Goal: Complete application form

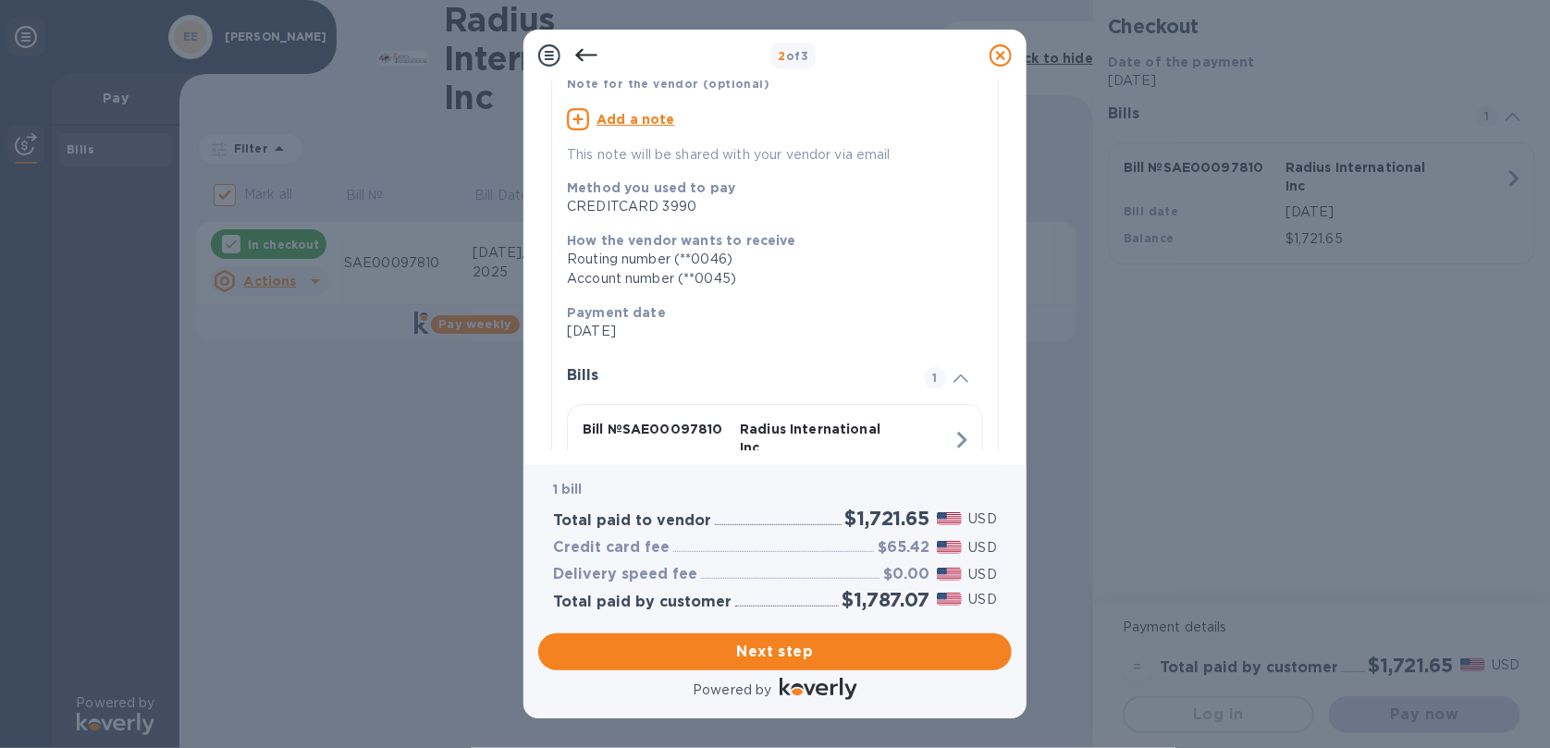
scroll to position [263, 0]
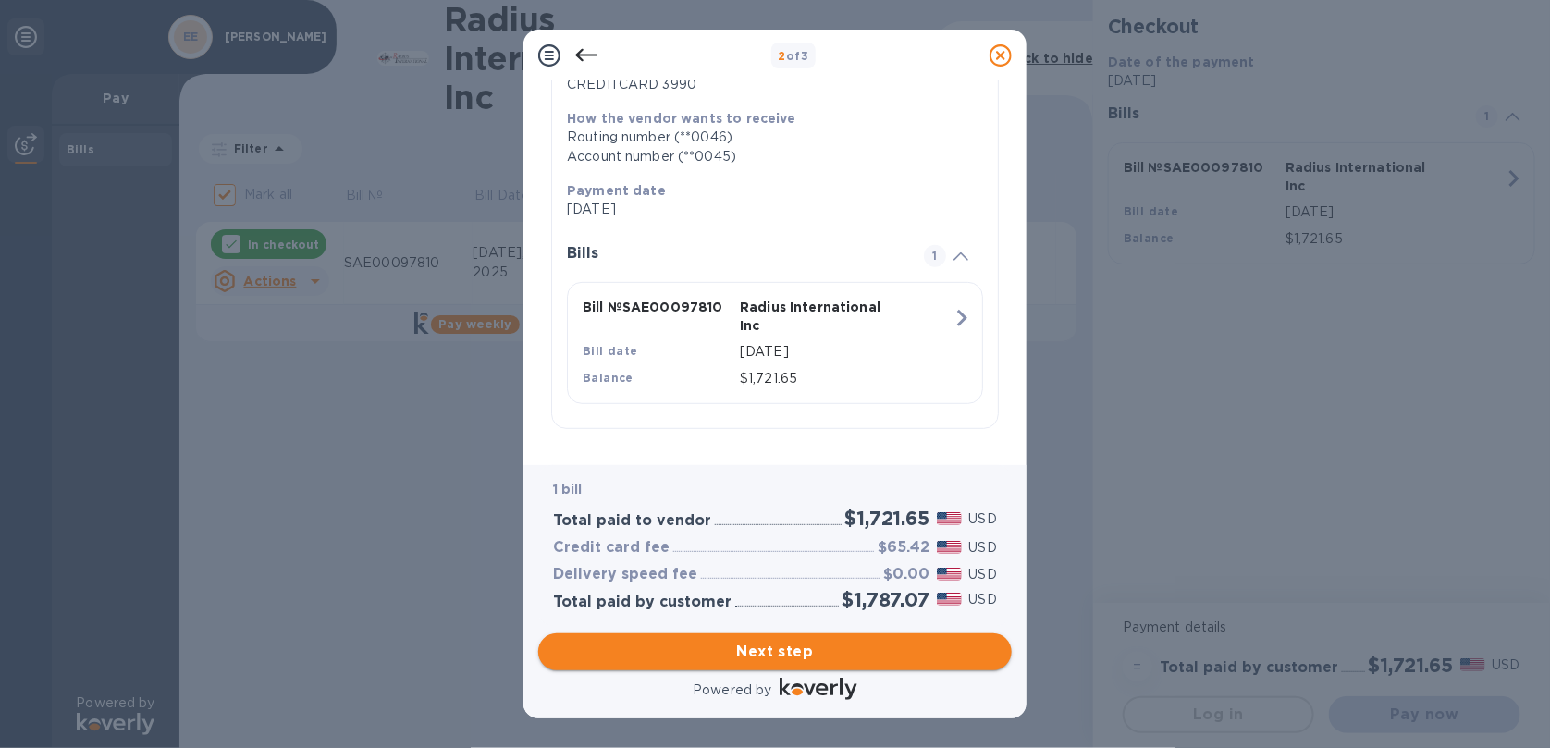
click at [823, 655] on span "Next step" at bounding box center [775, 652] width 444 height 22
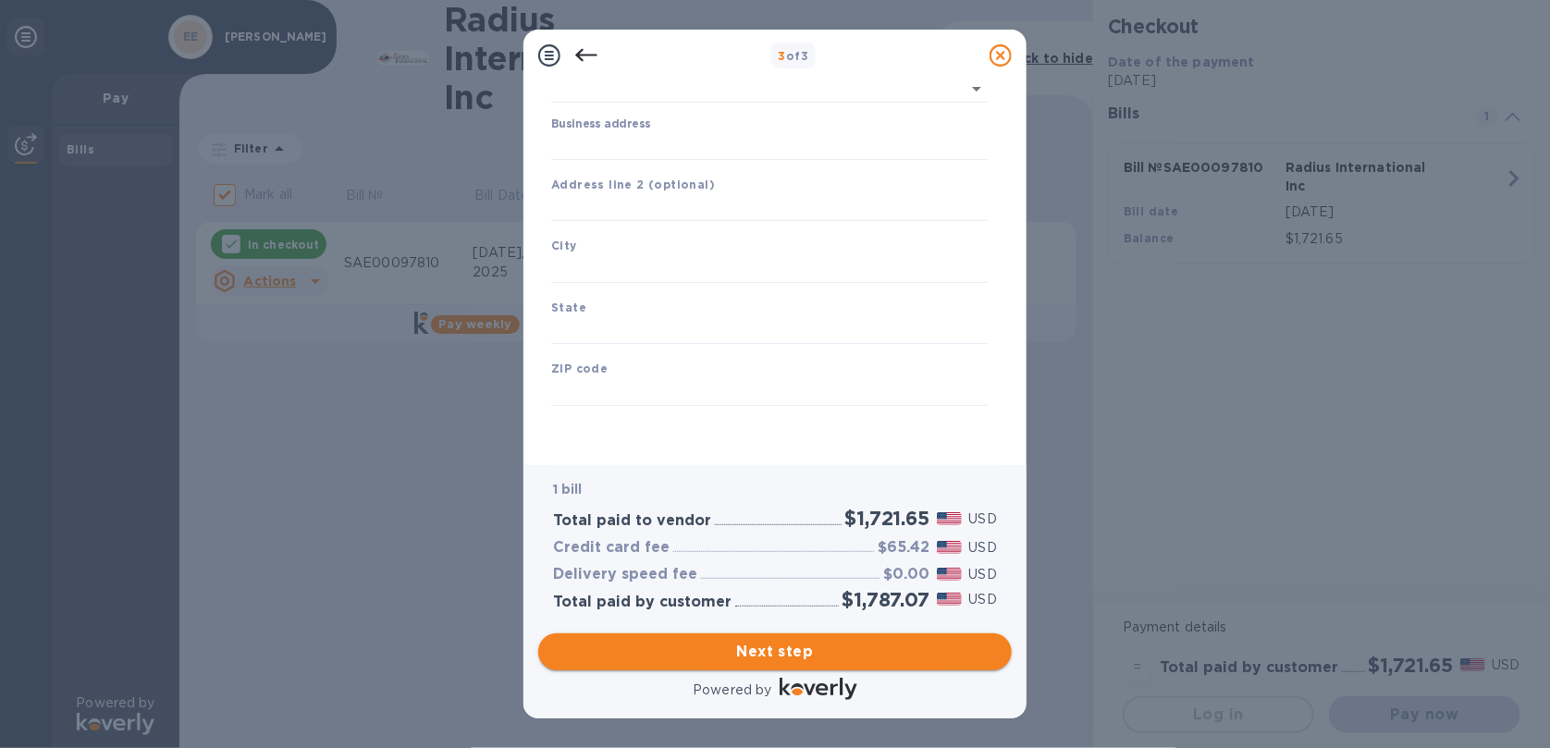
scroll to position [158, 0]
type input "[GEOGRAPHIC_DATA]"
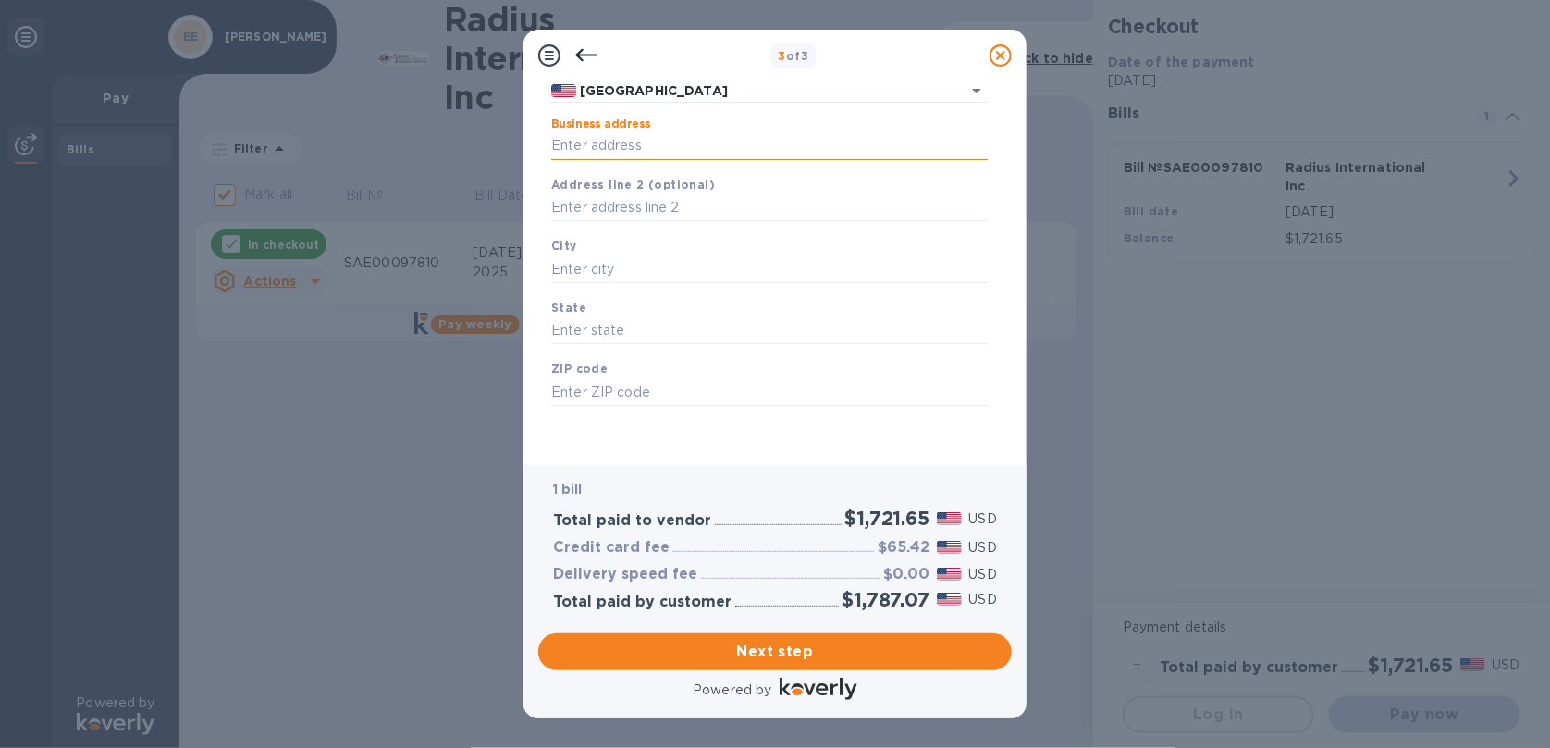
click at [680, 141] on input "Business address" at bounding box center [769, 146] width 436 height 28
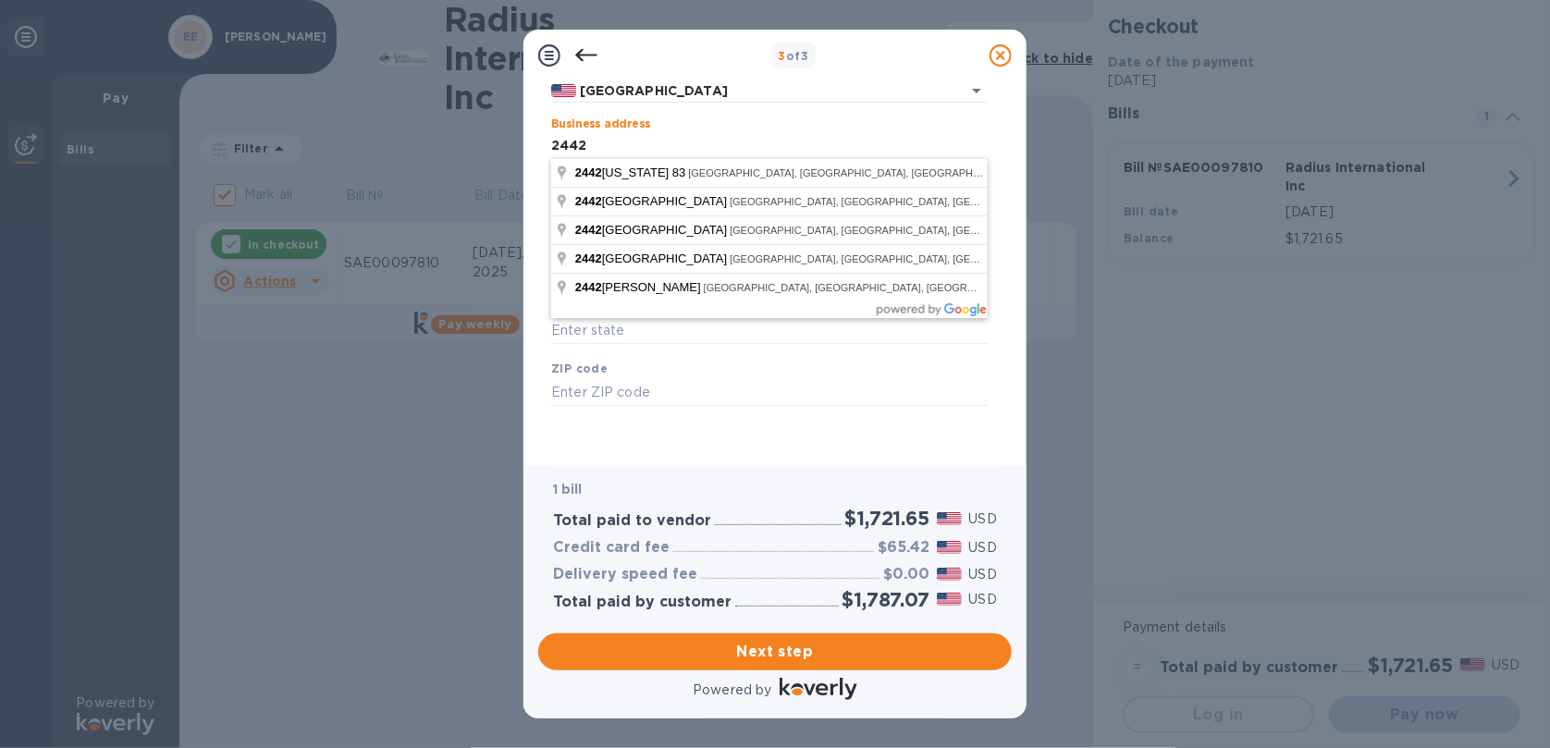
type input "[STREET_ADDRESS][PERSON_NAME]"
click at [735, 132] on input "[STREET_ADDRESS][PERSON_NAME]" at bounding box center [769, 146] width 436 height 28
drag, startPoint x: 738, startPoint y: 146, endPoint x: 729, endPoint y: 159, distance: 15.4
click at [738, 147] on input "[STREET_ADDRESS][PERSON_NAME]" at bounding box center [769, 146] width 436 height 28
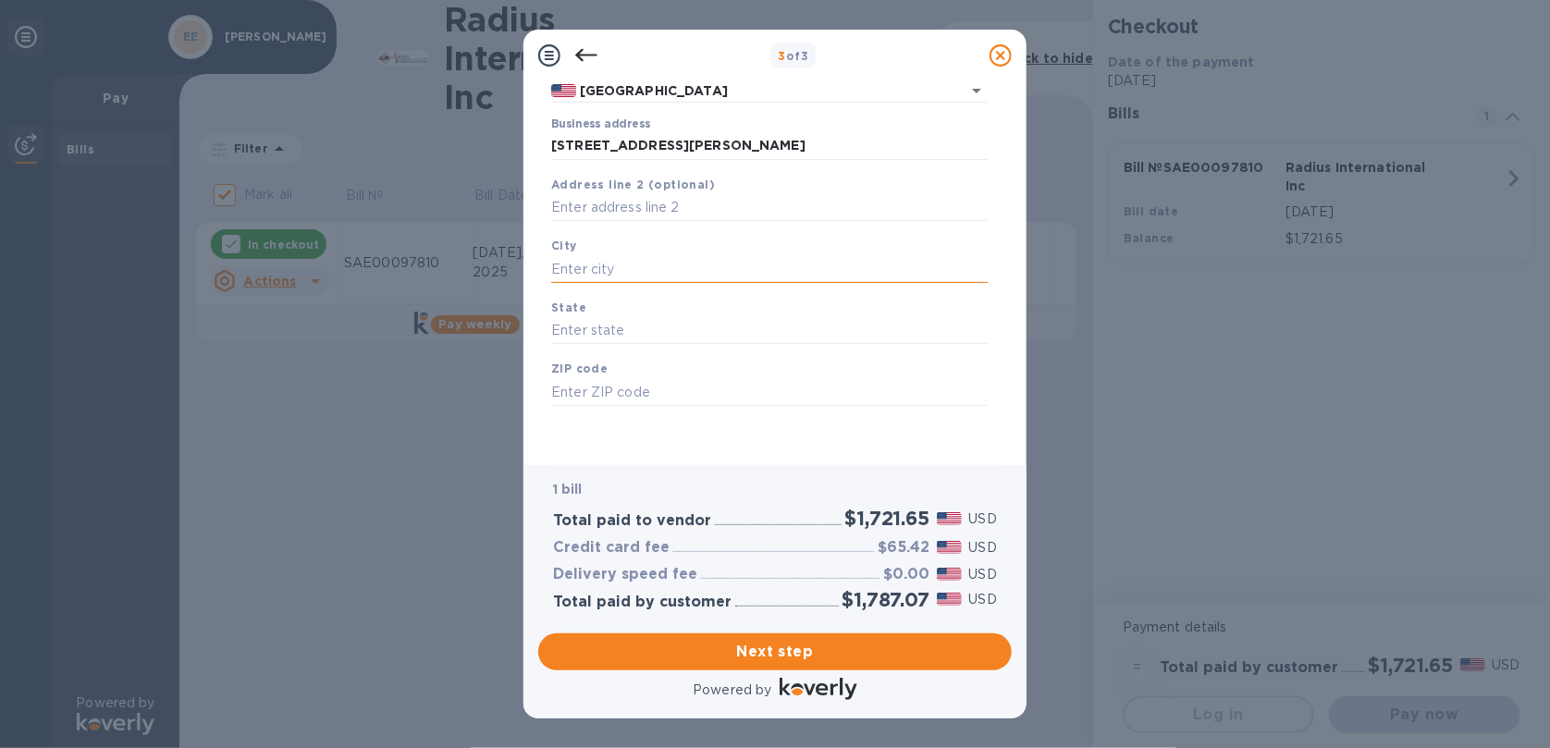
click at [612, 262] on input "text" at bounding box center [769, 269] width 436 height 28
type input "[GEOGRAPHIC_DATA]"
type input "IL"
type input "60025"
click at [786, 649] on span "Next step" at bounding box center [775, 652] width 444 height 22
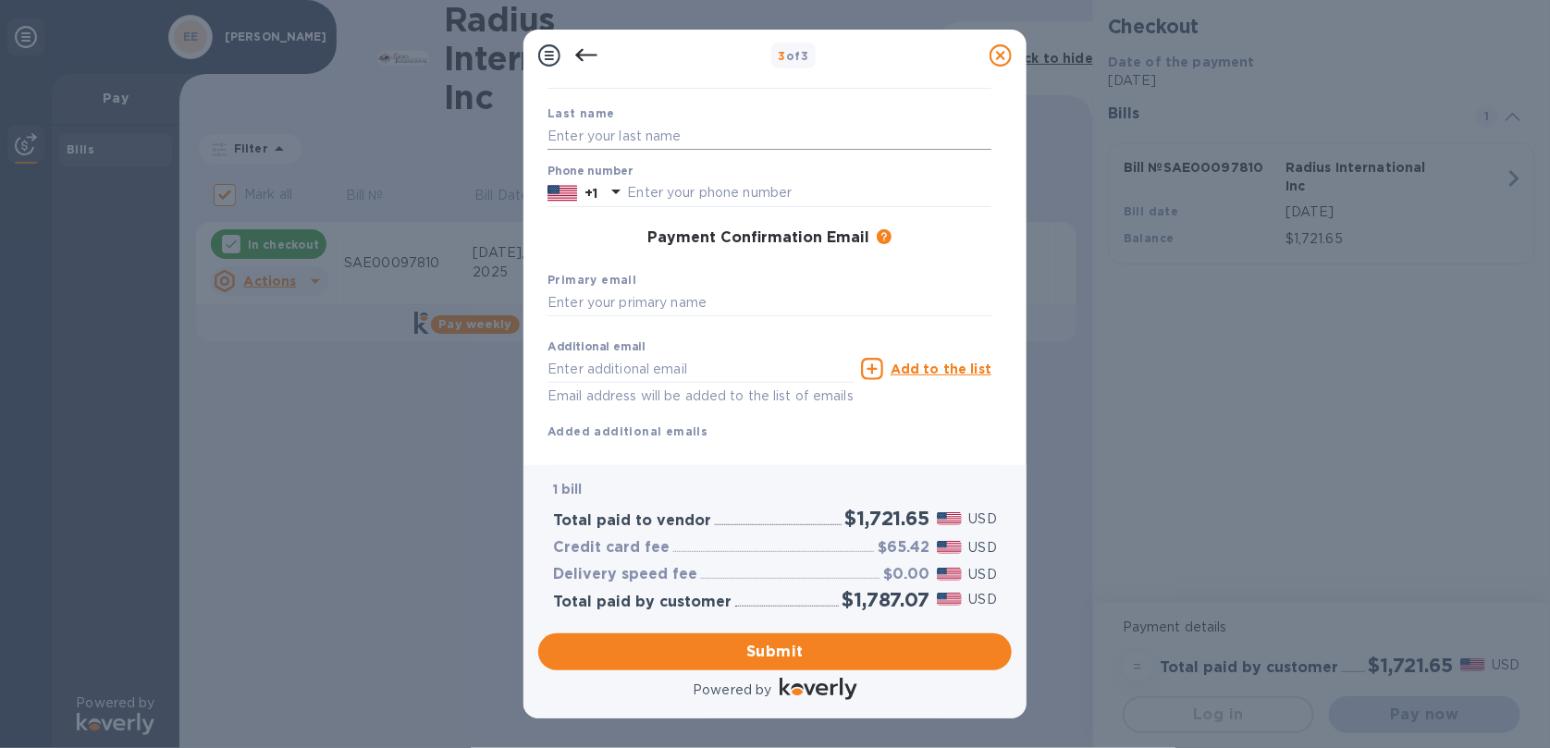
click at [692, 134] on input "text" at bounding box center [769, 136] width 444 height 28
type input "[PERSON_NAME]"
click at [729, 196] on input "text" at bounding box center [809, 193] width 364 height 28
click at [704, 204] on input "text" at bounding box center [809, 193] width 364 height 28
type input "2244887799"
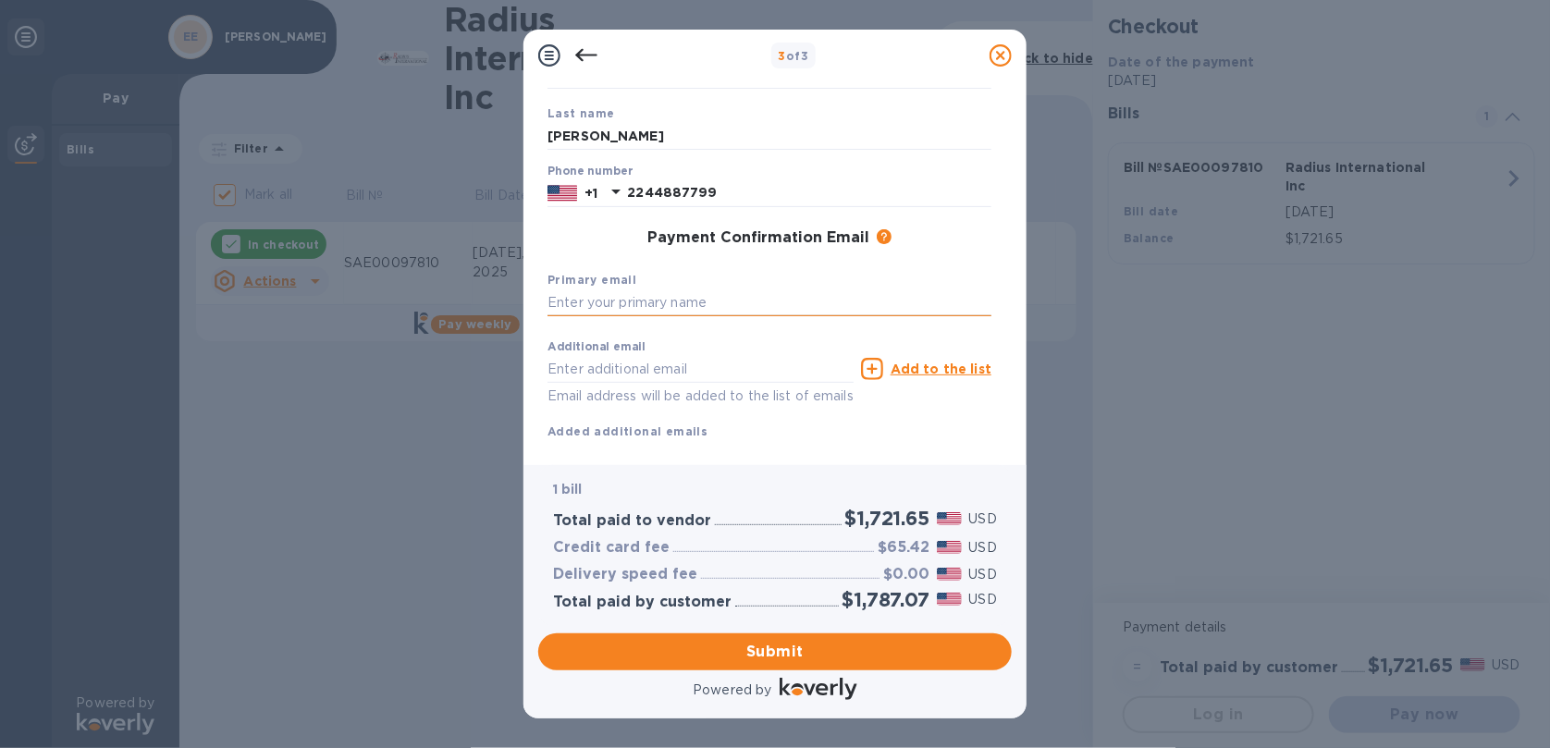
click at [693, 295] on input "text" at bounding box center [769, 303] width 444 height 28
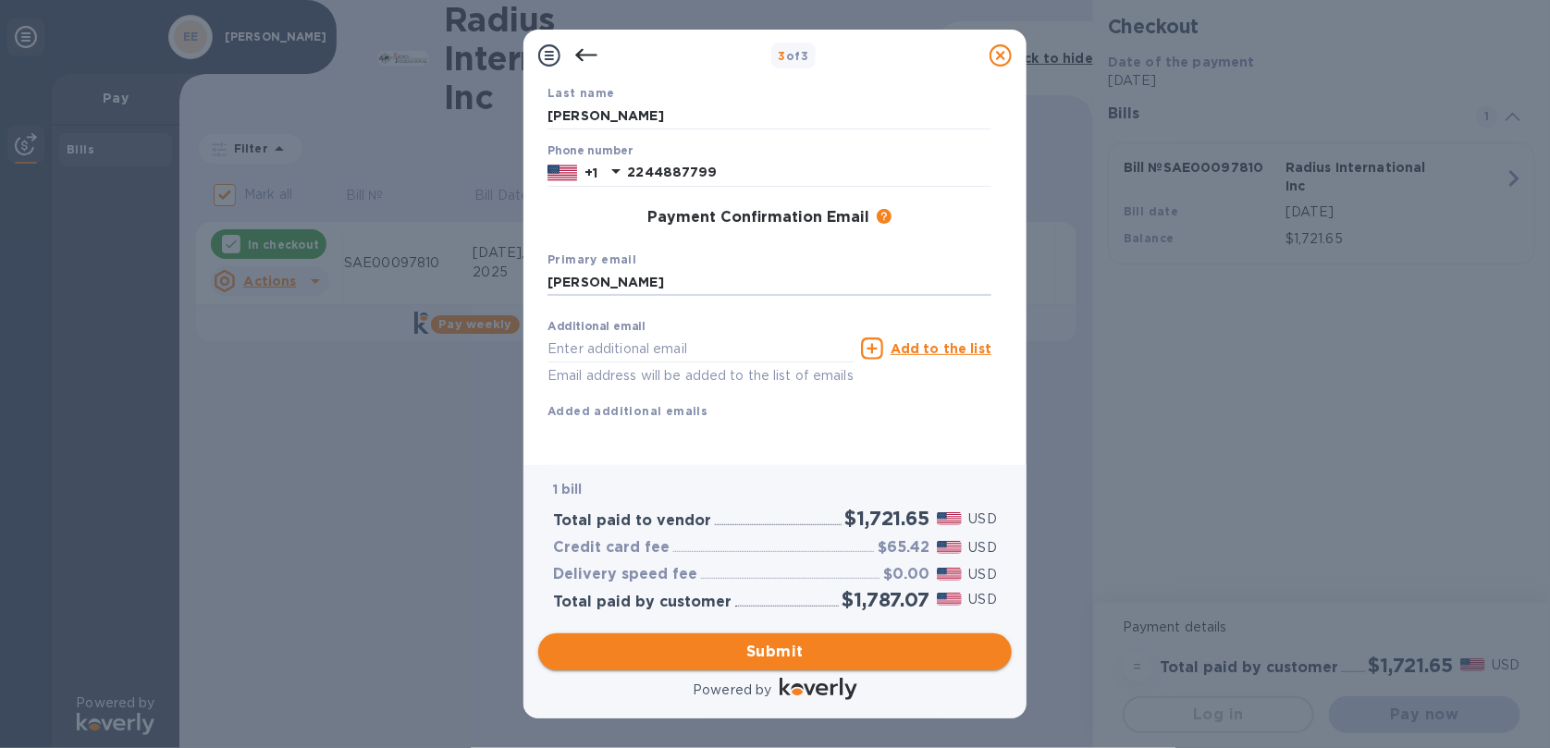
type input "[PERSON_NAME]"
click at [842, 646] on span "Submit" at bounding box center [775, 652] width 444 height 22
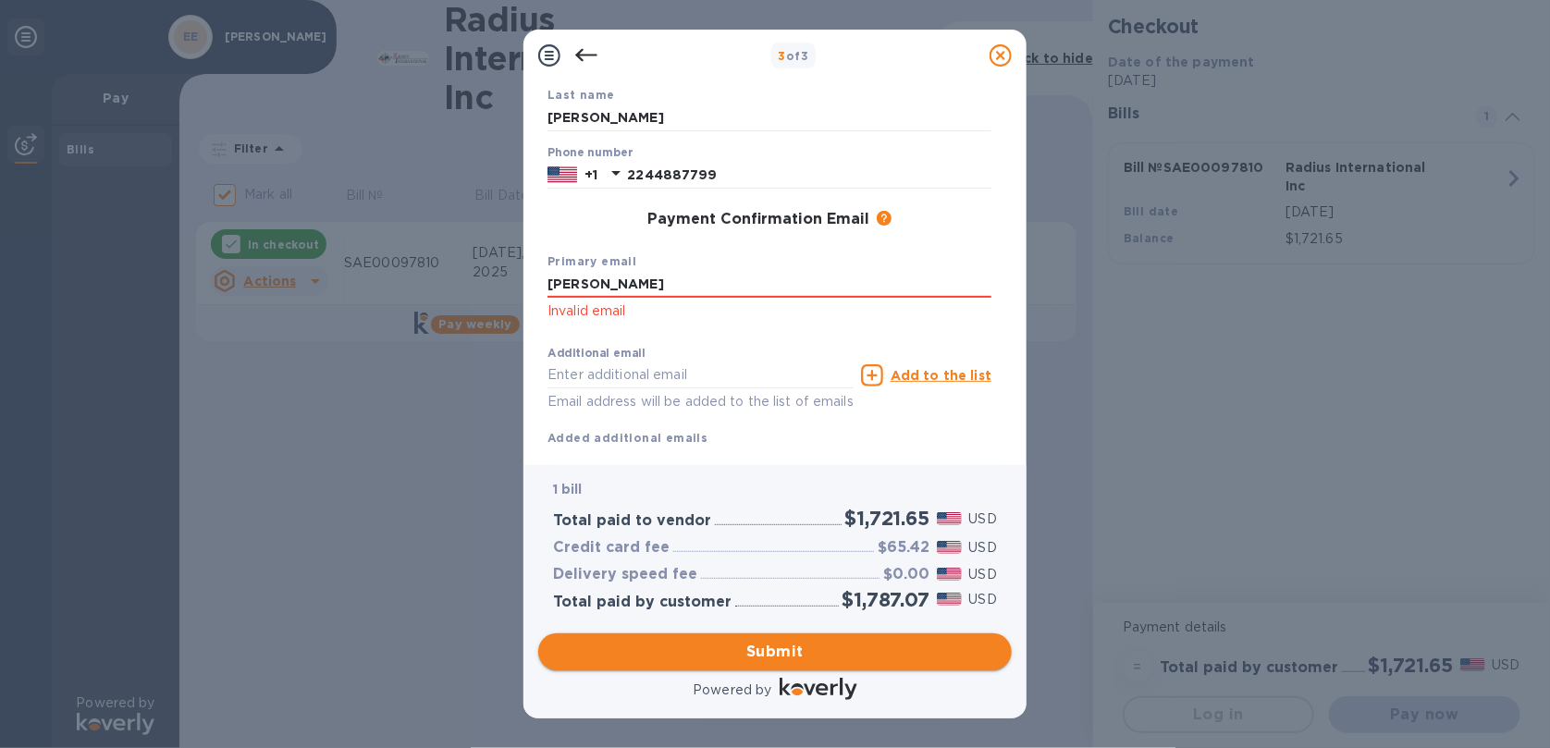
scroll to position [225, 0]
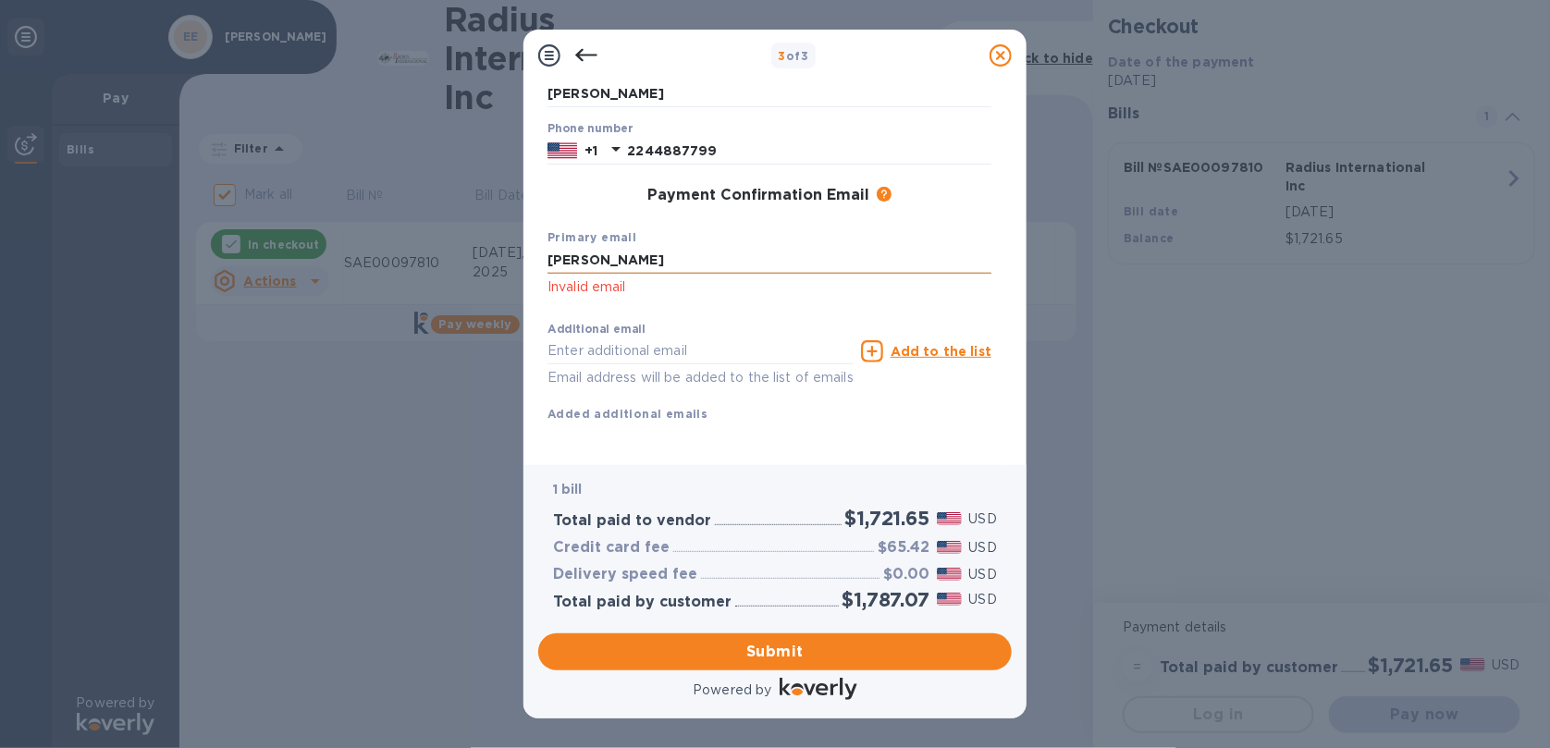
click at [633, 266] on input "[PERSON_NAME]" at bounding box center [769, 261] width 444 height 28
drag, startPoint x: 615, startPoint y: 265, endPoint x: 494, endPoint y: 265, distance: 121.1
click at [494, 265] on div "3 of 3 Payment Contact Information First name First name is a required field La…" at bounding box center [775, 374] width 1550 height 748
paste input "[EMAIL_ADDRESS][DOMAIN_NAME]"
type input "[EMAIL_ADDRESS][DOMAIN_NAME]"
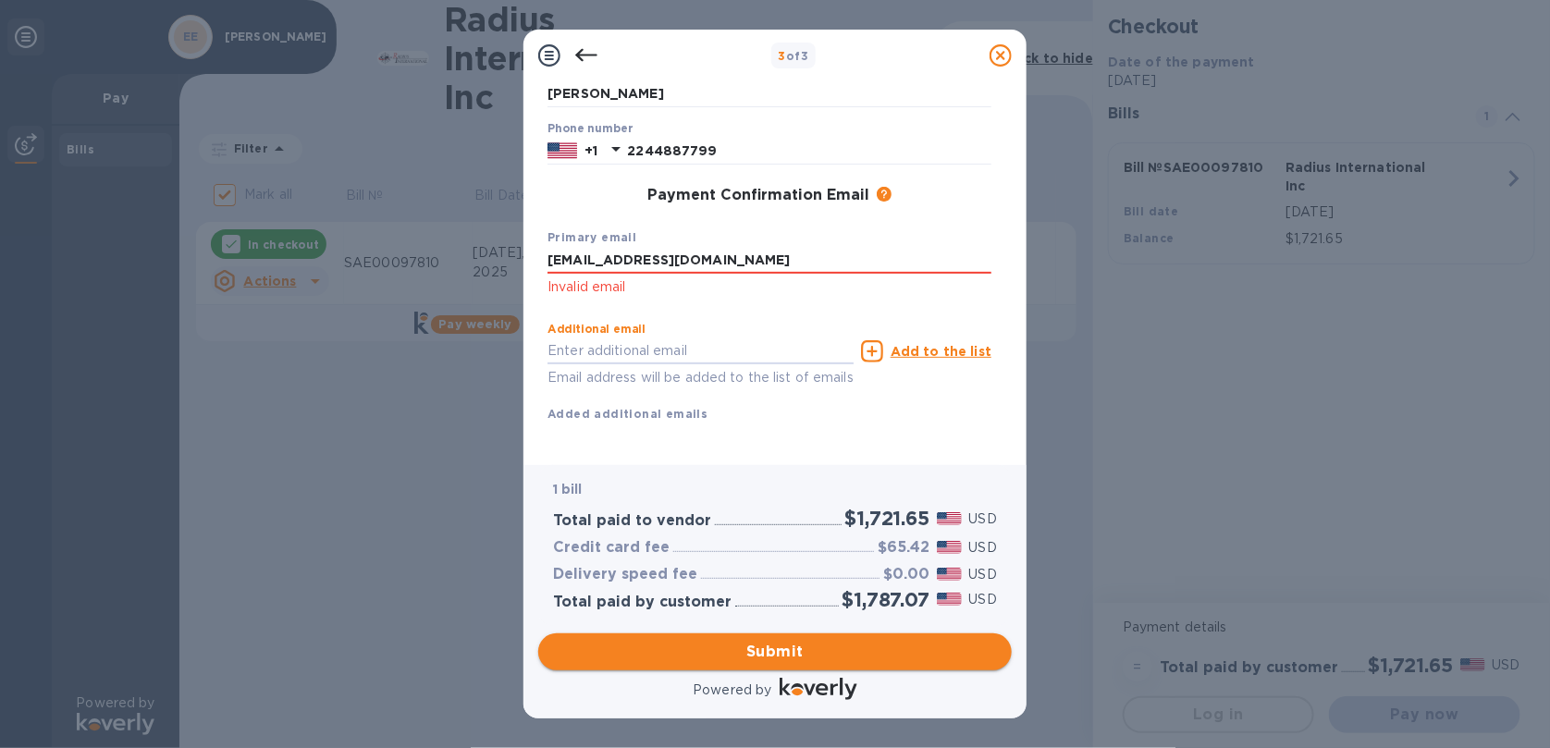
click at [777, 655] on span "Submit" at bounding box center [775, 652] width 444 height 22
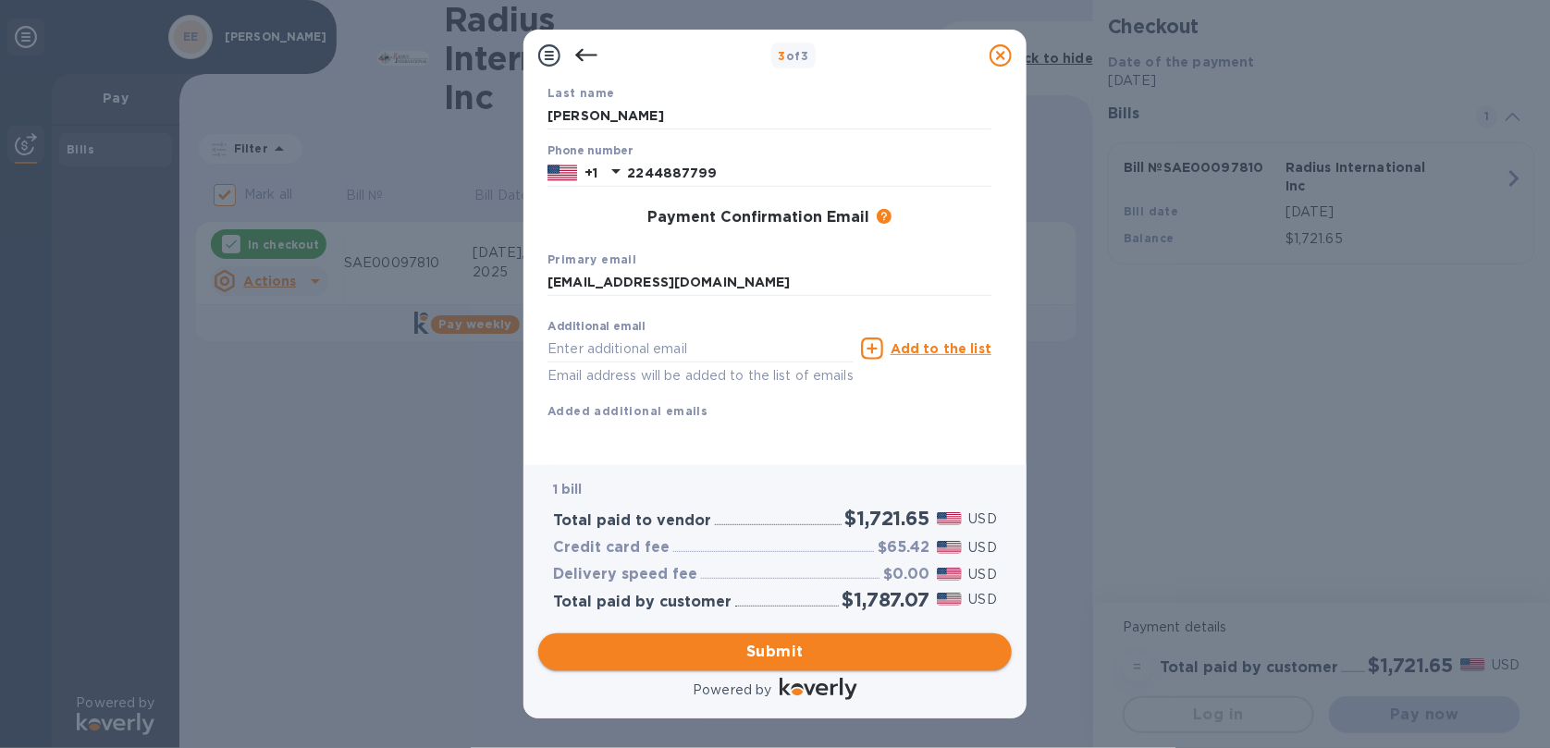
click at [844, 644] on span "Submit" at bounding box center [775, 652] width 444 height 22
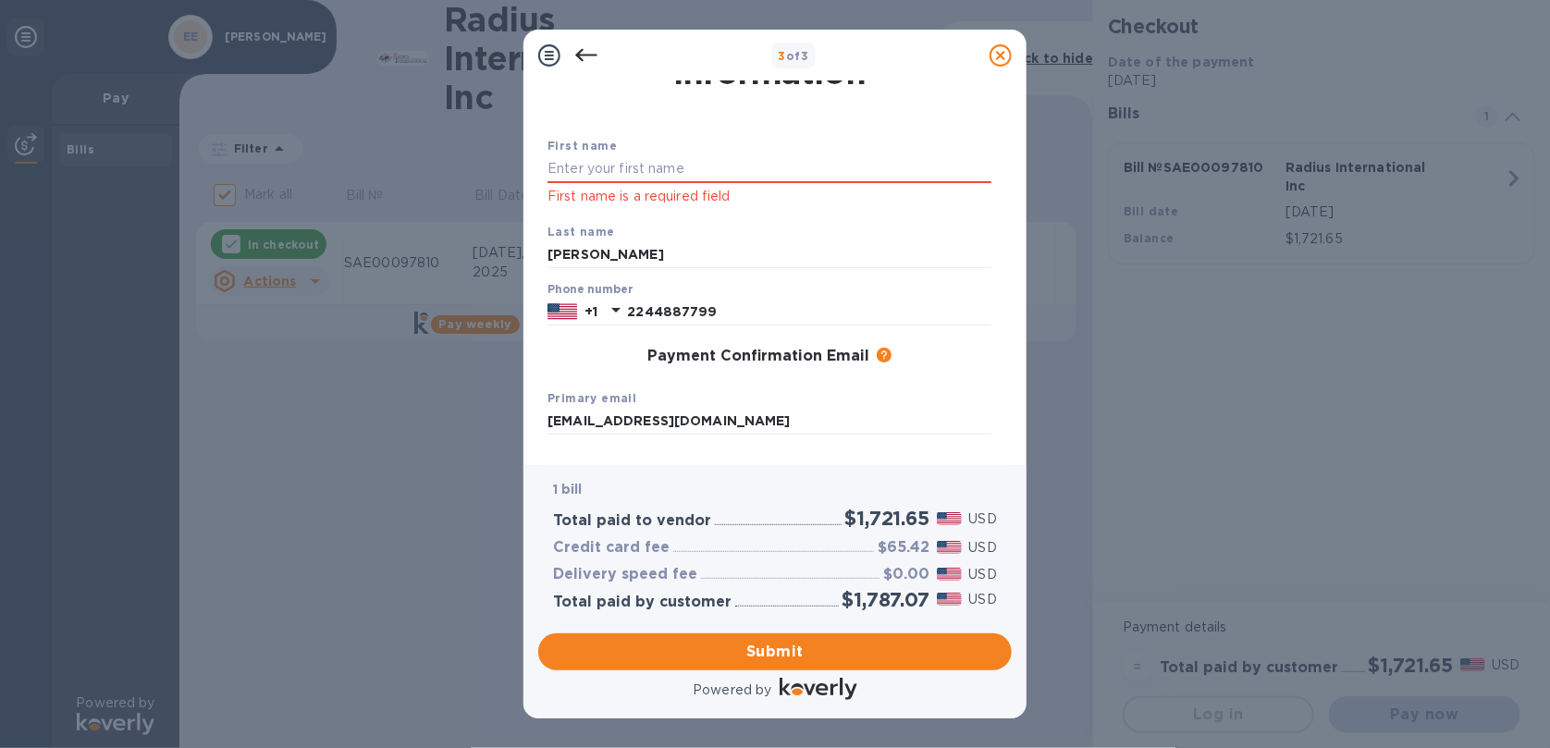
scroll to position [0, 0]
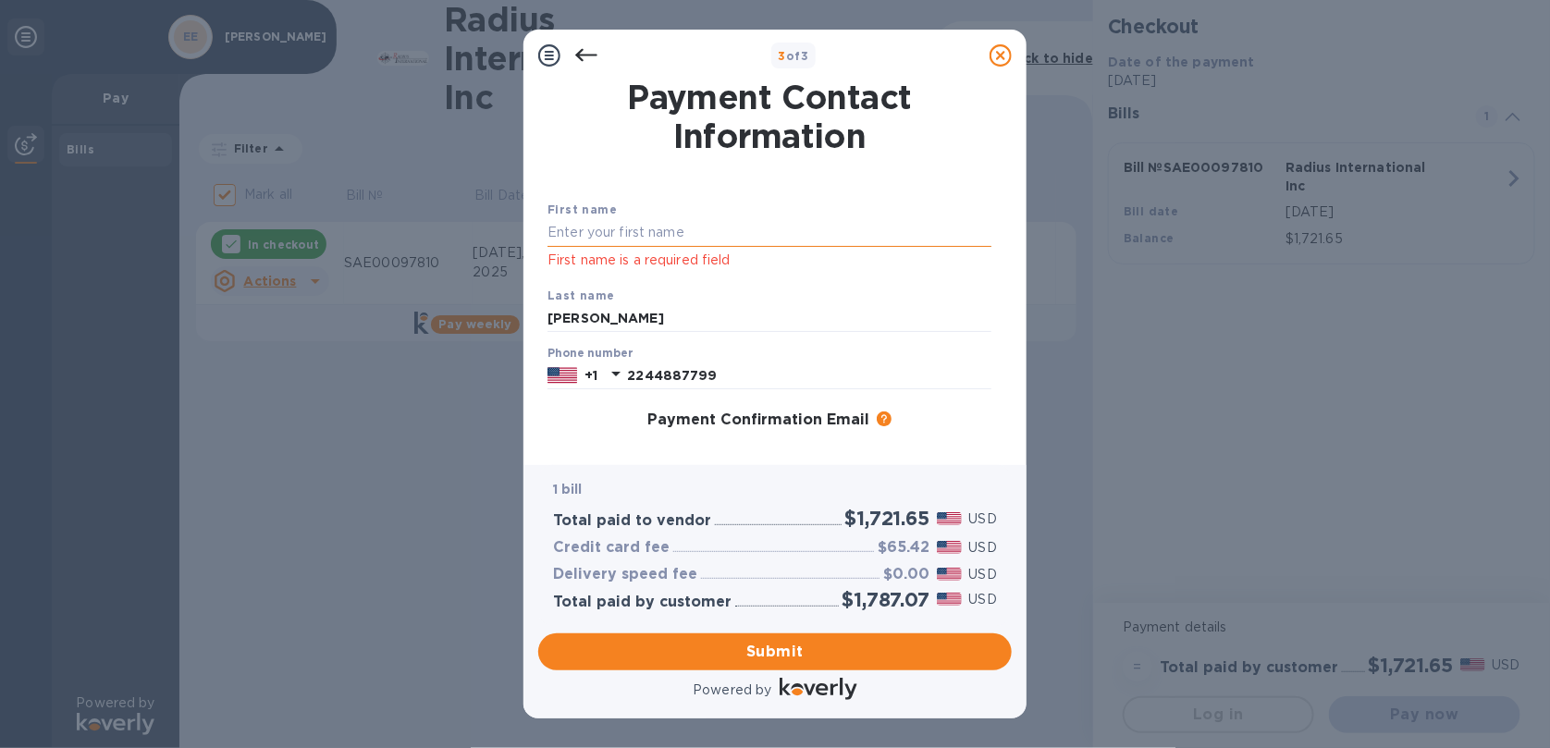
click at [635, 227] on input "text" at bounding box center [769, 233] width 444 height 28
type input "[PERSON_NAME]"
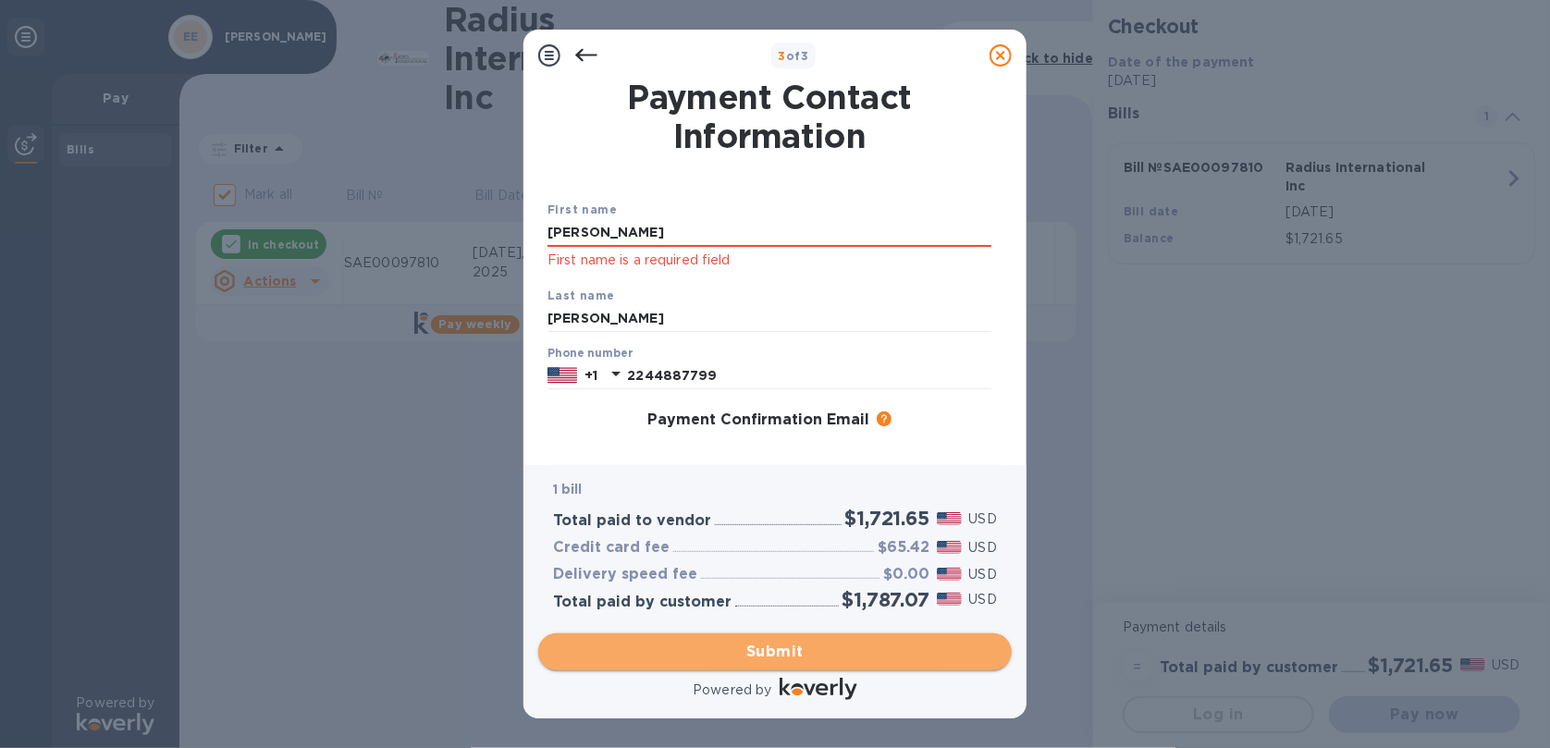
click at [792, 656] on span "Submit" at bounding box center [775, 652] width 444 height 22
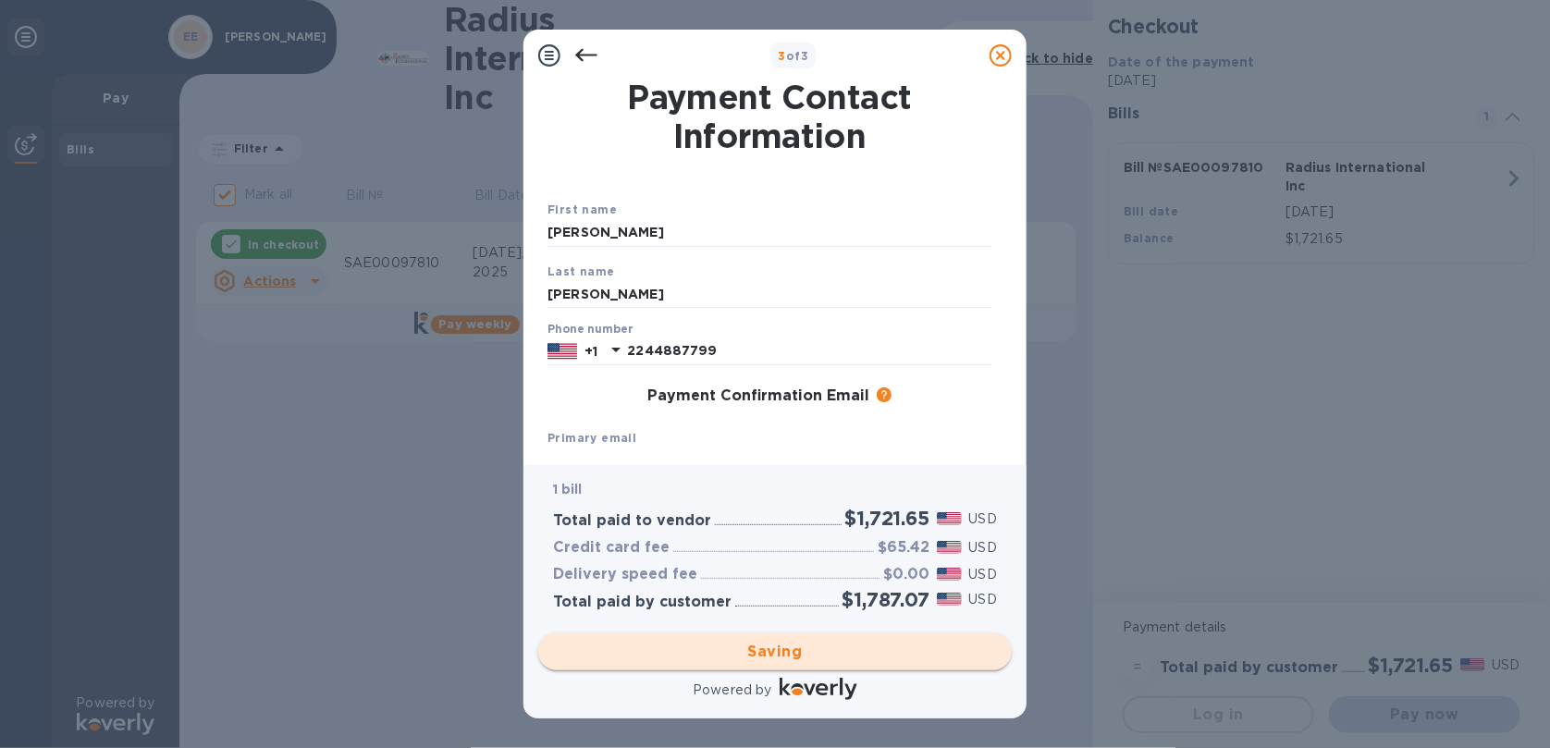
click at [792, 656] on div "Saving" at bounding box center [775, 652] width 488 height 52
checkbox input "false"
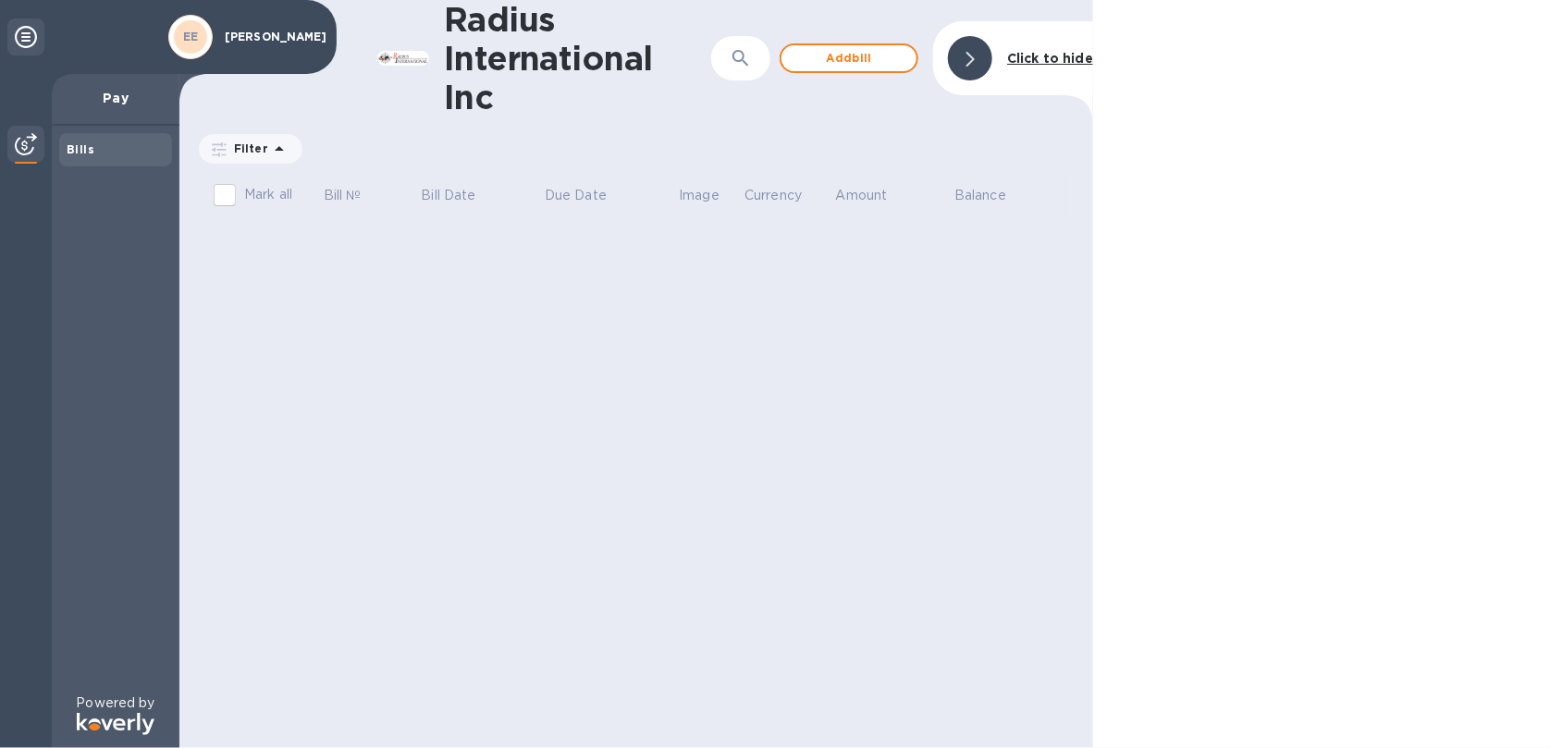
click at [30, 148] on img at bounding box center [26, 144] width 22 height 22
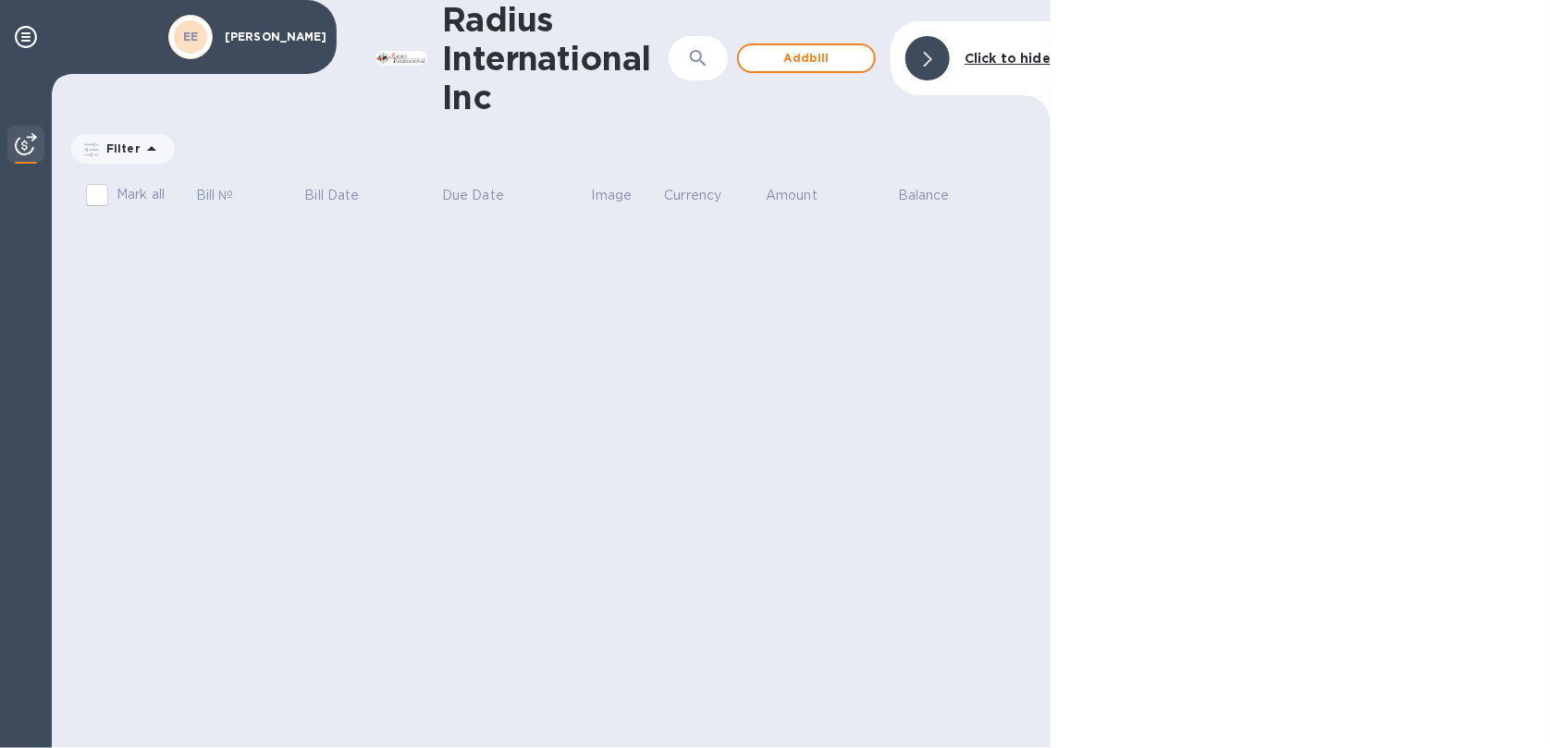
click at [31, 147] on img at bounding box center [26, 144] width 22 height 22
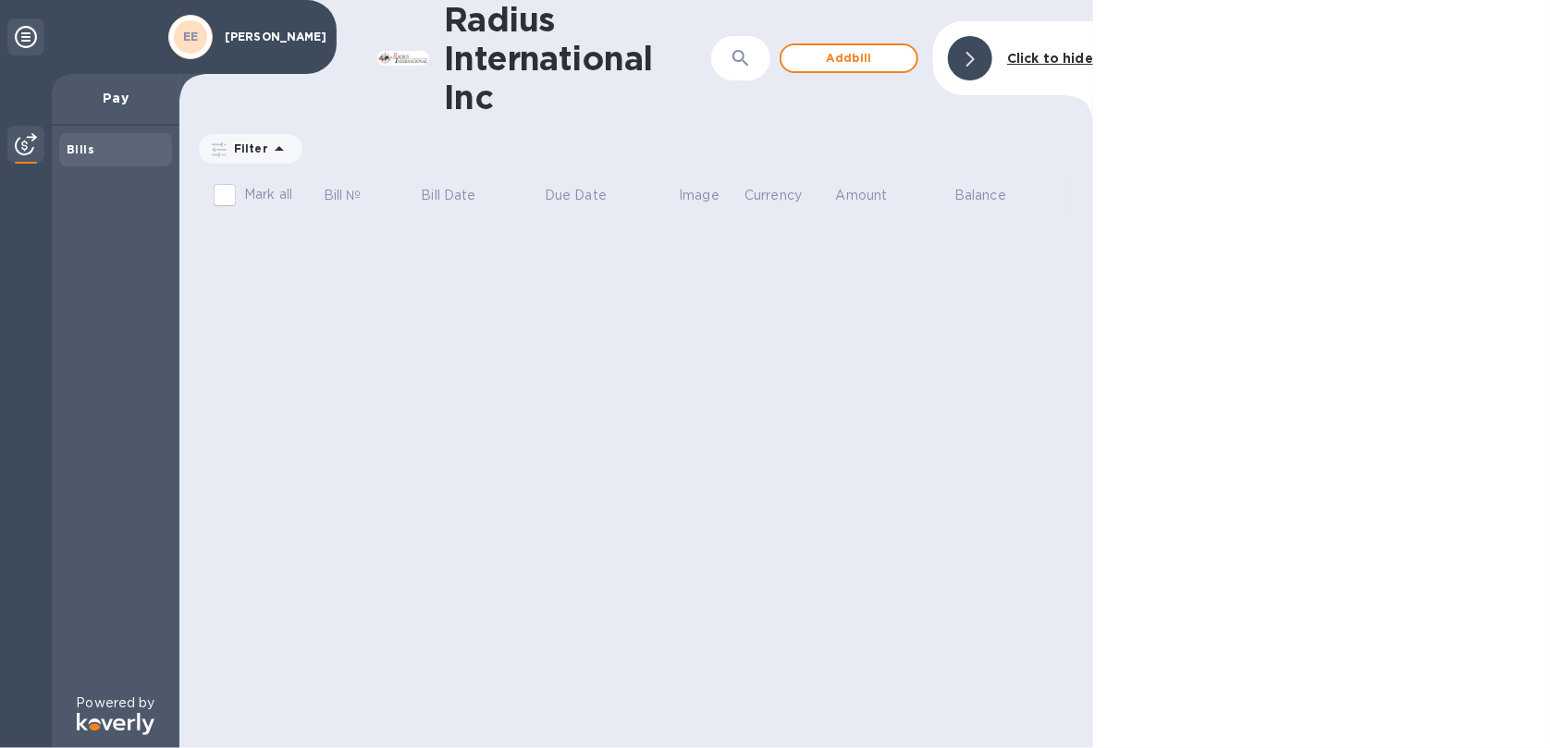
click at [26, 32] on icon at bounding box center [26, 37] width 22 height 22
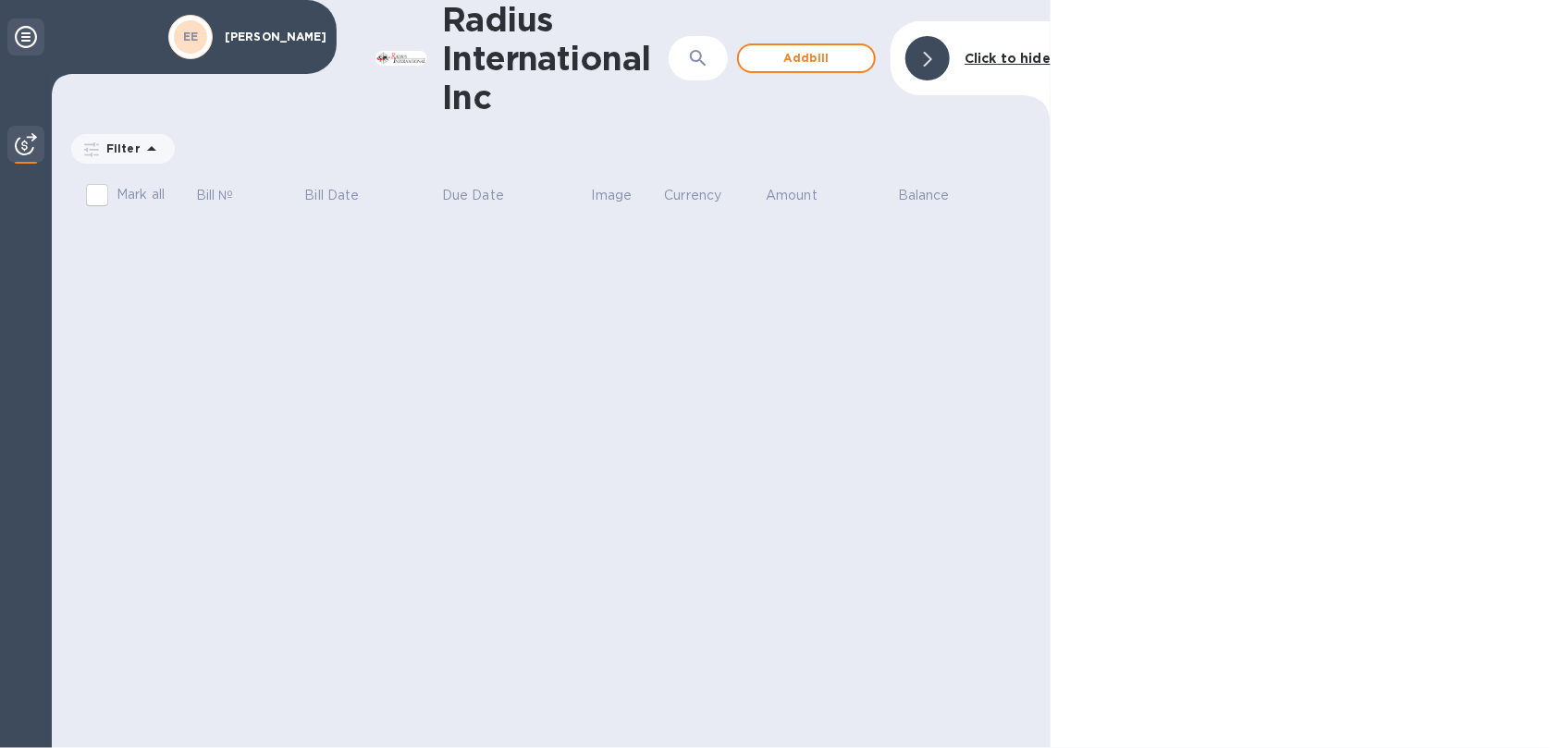
click at [8, 33] on div at bounding box center [25, 36] width 37 height 37
click at [196, 32] on b "EE" at bounding box center [191, 37] width 16 height 14
